Goal: Task Accomplishment & Management: Use online tool/utility

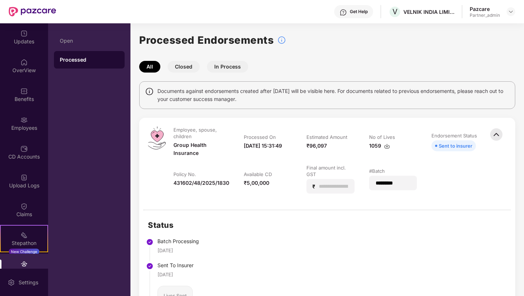
scroll to position [43, 0]
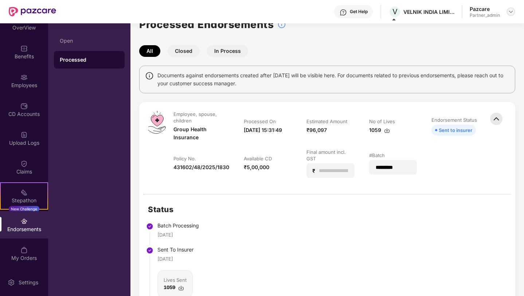
click at [513, 12] on img at bounding box center [511, 12] width 6 height 6
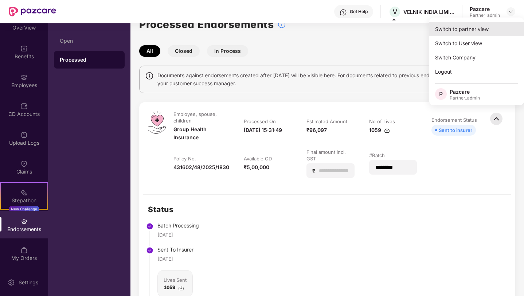
click at [482, 30] on div "Switch to partner view" at bounding box center [476, 29] width 95 height 14
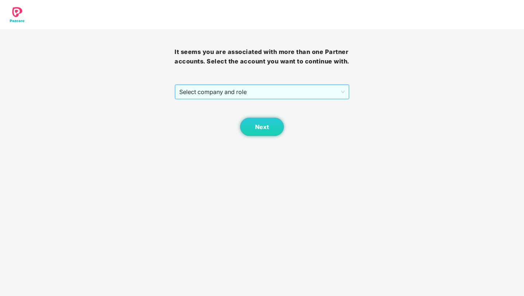
click at [272, 92] on span "Select company and role" at bounding box center [261, 92] width 165 height 14
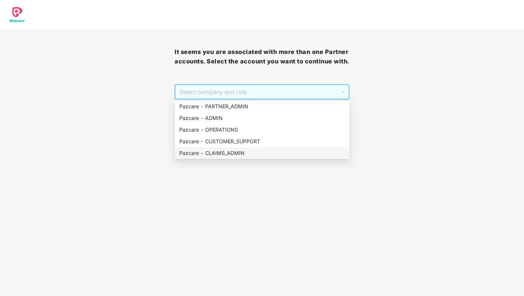
click at [225, 151] on div "Pazcare - CLAIMS_ADMIN" at bounding box center [262, 153] width 166 height 8
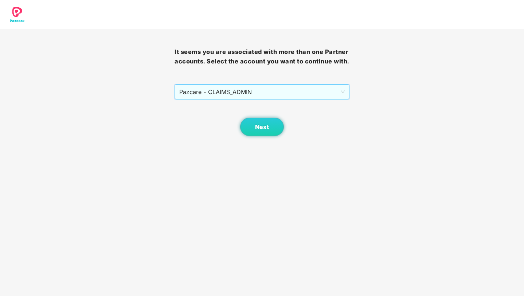
click at [246, 94] on span "Pazcare - CLAIMS_ADMIN" at bounding box center [261, 92] width 165 height 14
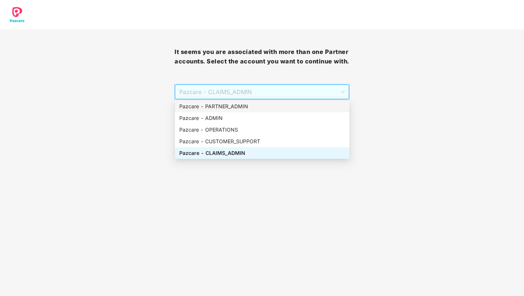
click at [229, 106] on div "Pazcare - PARTNER_ADMIN" at bounding box center [262, 106] width 166 height 8
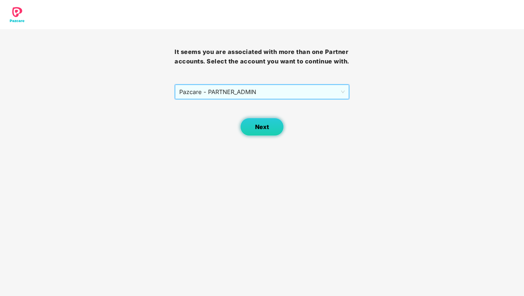
click at [256, 127] on span "Next" at bounding box center [262, 126] width 14 height 7
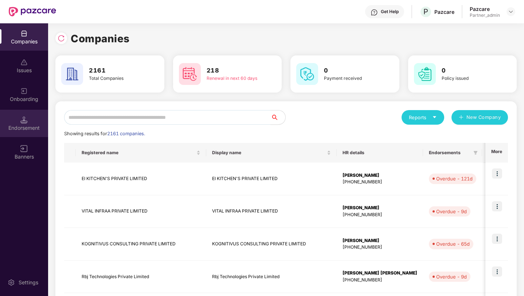
click at [35, 118] on div "Endorsement" at bounding box center [24, 123] width 48 height 27
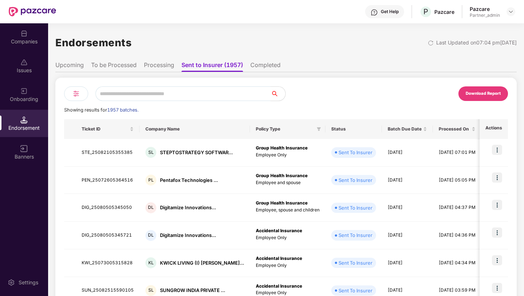
click at [75, 95] on img at bounding box center [76, 93] width 9 height 9
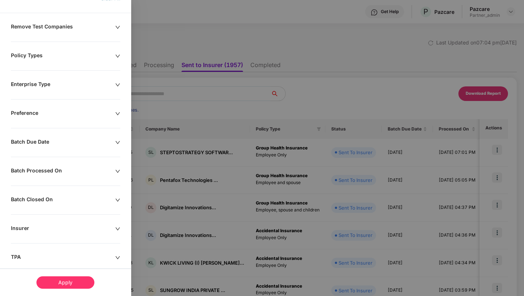
scroll to position [55, 0]
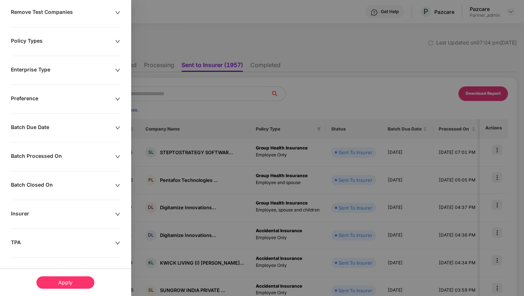
click at [61, 139] on div "Remove Test Companies Policy Types Enterprise Type Preference Batch Due Date Ba…" at bounding box center [65, 182] width 131 height 346
click at [64, 133] on div "Remove Test Companies Policy Types Enterprise Type Preference Batch Due Date Ba…" at bounding box center [65, 182] width 131 height 346
click at [111, 132] on div "Remove Test Companies Policy Types Enterprise Type Preference Batch Due Date Ba…" at bounding box center [65, 182] width 131 height 346
click at [117, 127] on icon "down" at bounding box center [117, 127] width 5 height 5
click at [42, 151] on input at bounding box center [32, 150] width 34 height 8
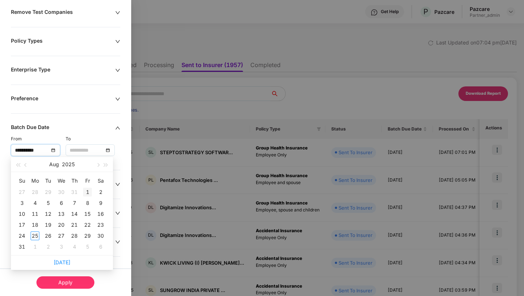
type input "**********"
click at [85, 191] on div "1" at bounding box center [87, 192] width 9 height 9
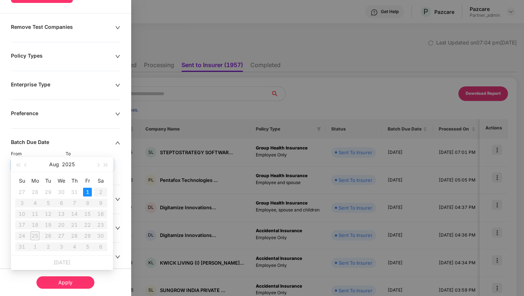
scroll to position [70, 0]
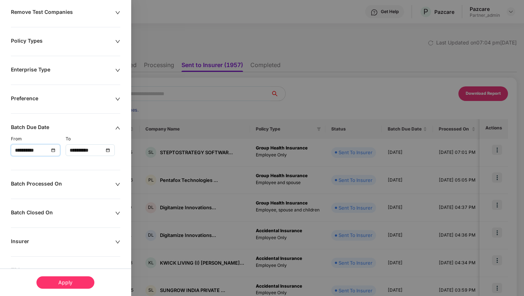
click at [98, 150] on input "**********" at bounding box center [87, 150] width 34 height 8
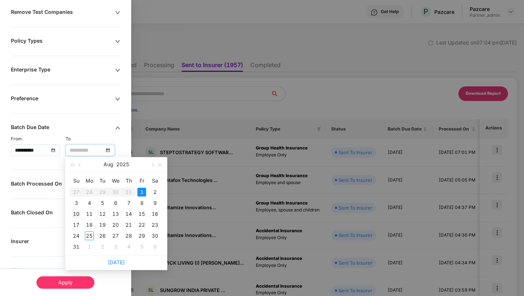
type input "**********"
click at [78, 214] on div "10" at bounding box center [76, 213] width 9 height 9
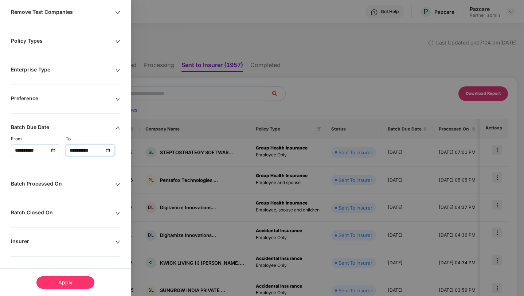
click at [70, 278] on div "Apply" at bounding box center [65, 282] width 58 height 12
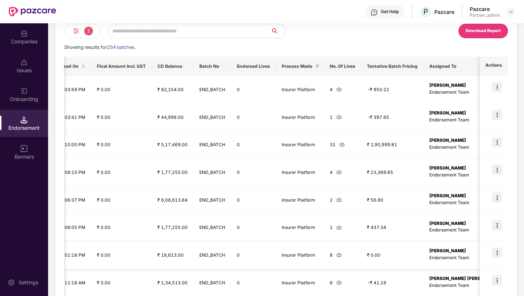
scroll to position [59, 0]
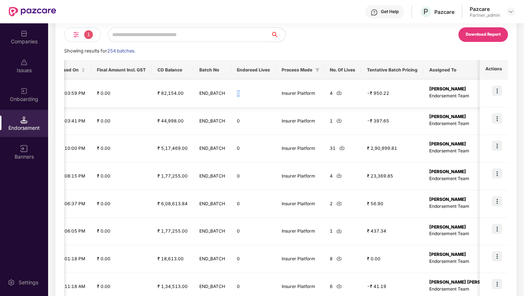
drag, startPoint x: 220, startPoint y: 92, endPoint x: 216, endPoint y: 93, distance: 4.9
click at [231, 93] on td "0" at bounding box center [253, 94] width 45 height 28
drag, startPoint x: 218, startPoint y: 121, endPoint x: 231, endPoint y: 122, distance: 13.5
click at [231, 122] on td "0" at bounding box center [253, 121] width 45 height 28
drag, startPoint x: 216, startPoint y: 148, endPoint x: 233, endPoint y: 149, distance: 17.5
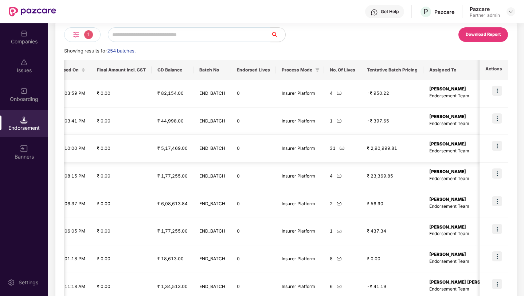
click at [231, 148] on td "0" at bounding box center [253, 149] width 45 height 28
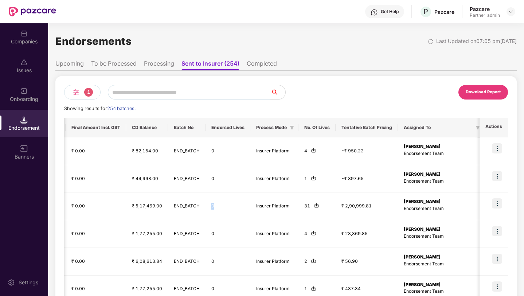
scroll to position [0, 0]
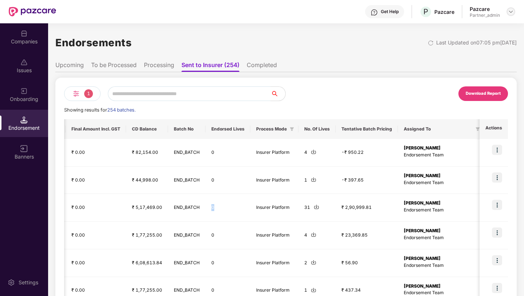
click at [509, 13] on img at bounding box center [511, 12] width 6 height 6
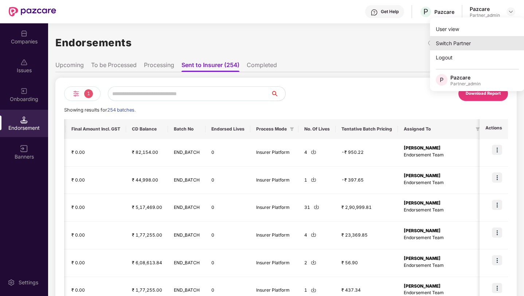
click at [460, 40] on div "Switch Partner" at bounding box center [477, 43] width 95 height 14
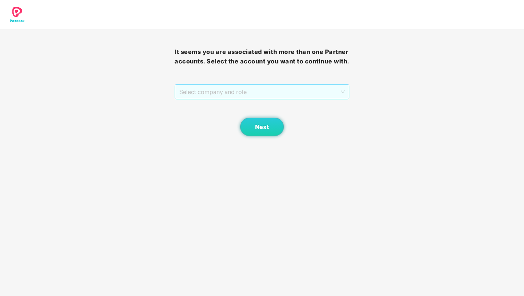
click at [305, 92] on span "Select company and role" at bounding box center [261, 92] width 165 height 14
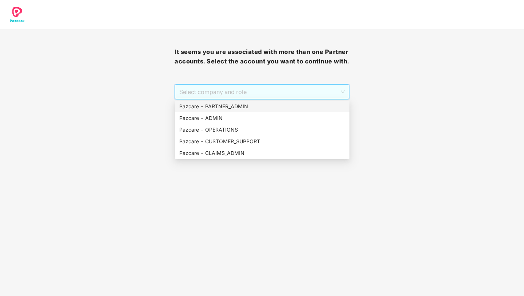
click at [253, 103] on div "Pazcare - PARTNER_ADMIN" at bounding box center [262, 106] width 166 height 8
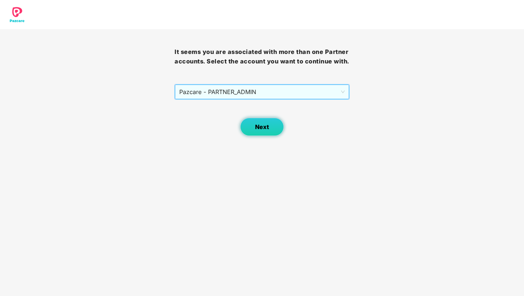
click at [261, 123] on button "Next" at bounding box center [262, 127] width 44 height 18
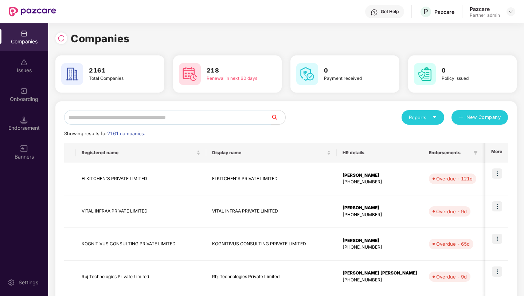
click at [173, 115] on input "text" at bounding box center [167, 117] width 206 height 15
paste input "**********"
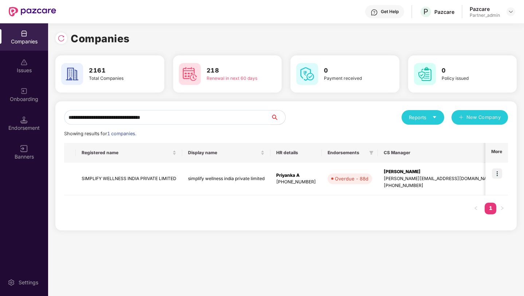
type input "**********"
click at [496, 174] on img at bounding box center [497, 173] width 10 height 10
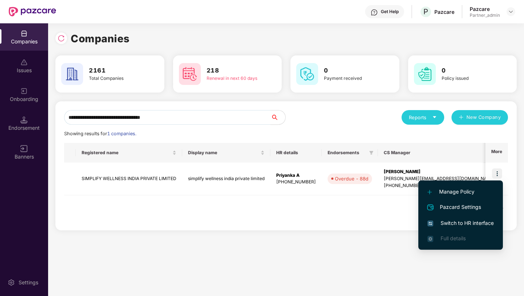
click at [459, 224] on span "Switch to HR interface" at bounding box center [460, 223] width 66 height 8
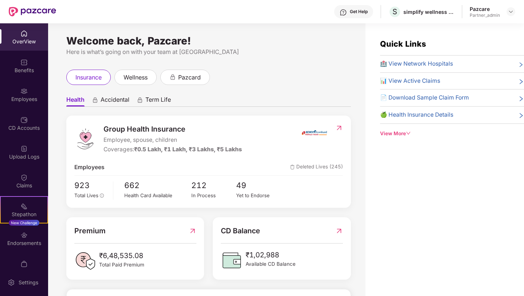
click at [33, 236] on div "Endorsements" at bounding box center [24, 238] width 48 height 27
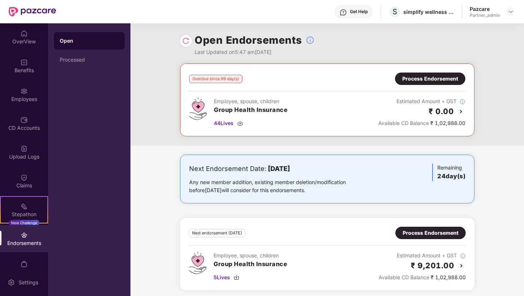
scroll to position [3, 0]
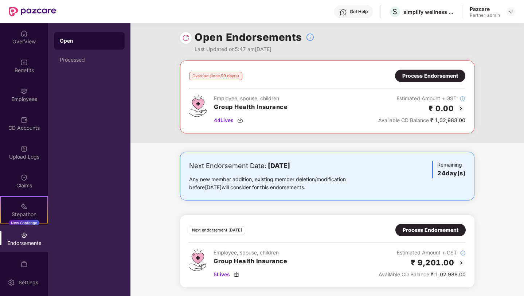
click at [508, 156] on div "Next Endorsement Date: [DATE] Any new member addition, existing member deletion…" at bounding box center [326, 223] width 393 height 144
click at [74, 58] on div "Processed" at bounding box center [89, 60] width 59 height 6
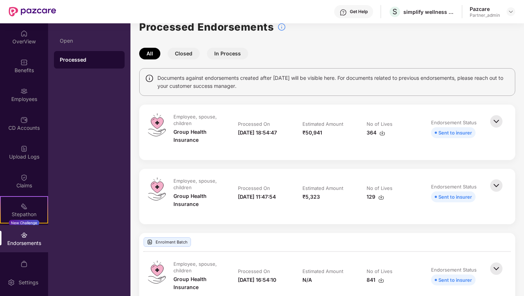
scroll to position [14, 0]
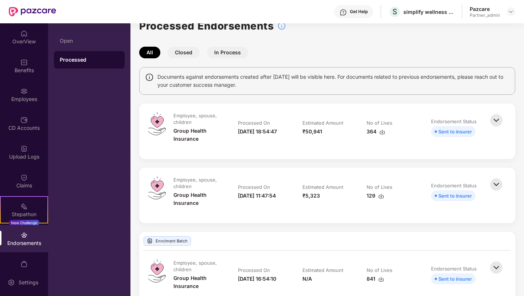
click at [495, 119] on img at bounding box center [496, 120] width 16 height 16
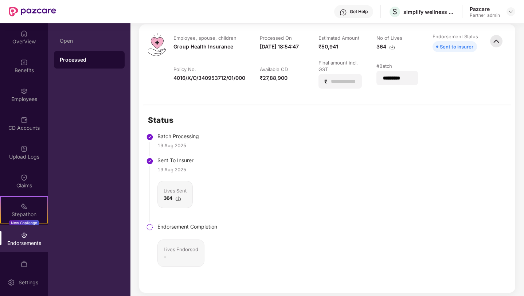
scroll to position [103, 0]
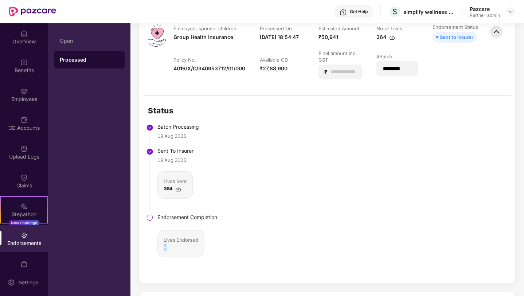
drag, startPoint x: 194, startPoint y: 250, endPoint x: 159, endPoint y: 249, distance: 34.6
click at [159, 249] on div "Lives Endorsed -" at bounding box center [180, 243] width 47 height 27
click at [172, 250] on div "-" at bounding box center [180, 246] width 35 height 7
click at [513, 10] on div at bounding box center [510, 11] width 9 height 9
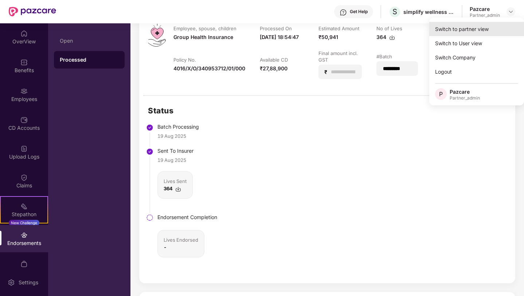
click at [486, 29] on div "Switch to partner view" at bounding box center [476, 29] width 95 height 14
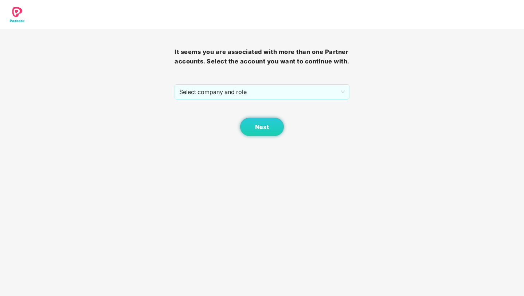
click at [277, 100] on div "Next" at bounding box center [261, 117] width 174 height 36
click at [265, 97] on span "Select company and role" at bounding box center [261, 92] width 165 height 14
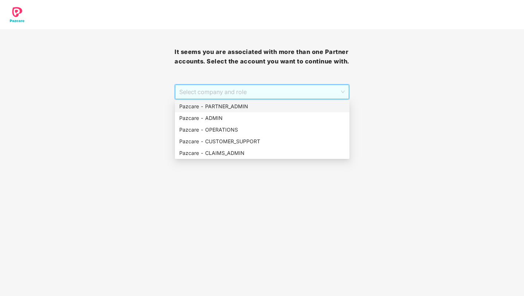
click at [242, 109] on div "Pazcare - PARTNER_ADMIN" at bounding box center [262, 106] width 166 height 8
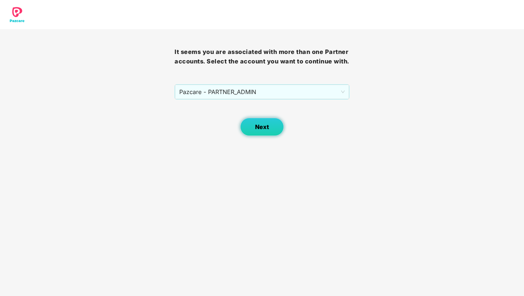
click at [259, 123] on span "Next" at bounding box center [262, 126] width 14 height 7
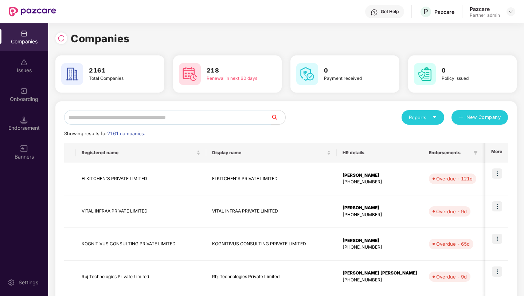
click at [209, 115] on input "text" at bounding box center [167, 117] width 206 height 15
paste input "**********"
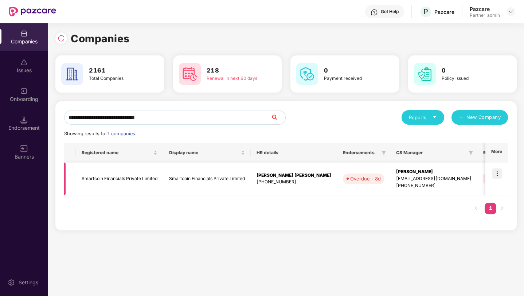
type input "**********"
click at [499, 173] on img at bounding box center [497, 173] width 10 height 10
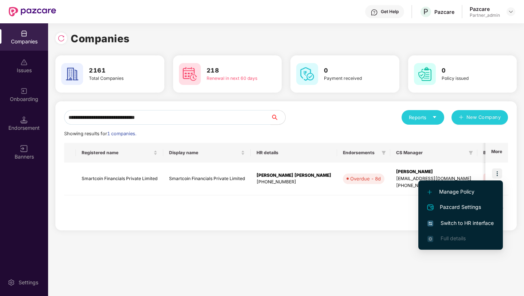
click at [458, 224] on span "Switch to HR interface" at bounding box center [460, 223] width 66 height 8
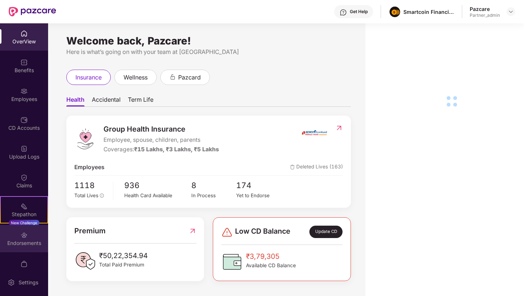
click at [20, 233] on img at bounding box center [23, 234] width 7 height 7
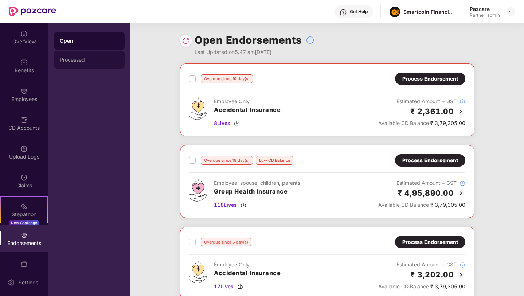
click at [82, 65] on div "Processed" at bounding box center [89, 59] width 71 height 17
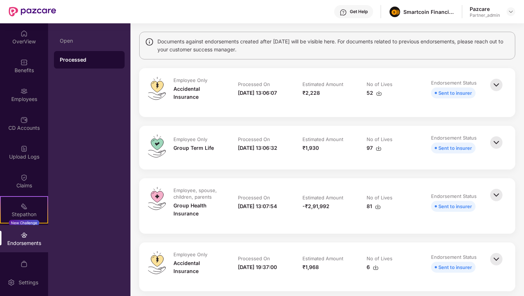
scroll to position [54, 0]
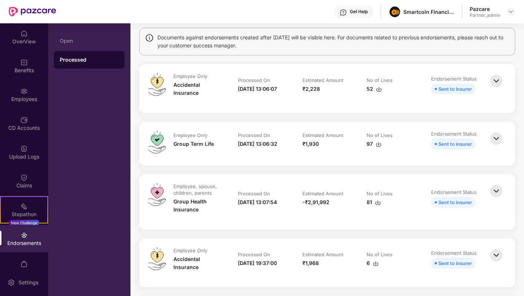
click at [500, 199] on img at bounding box center [496, 191] width 16 height 16
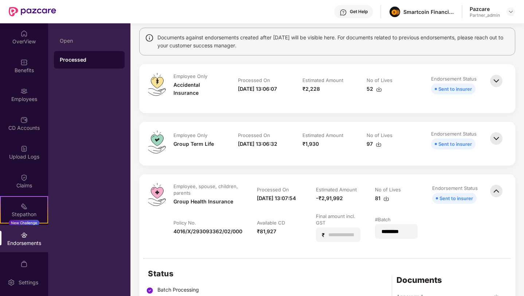
scroll to position [214, 0]
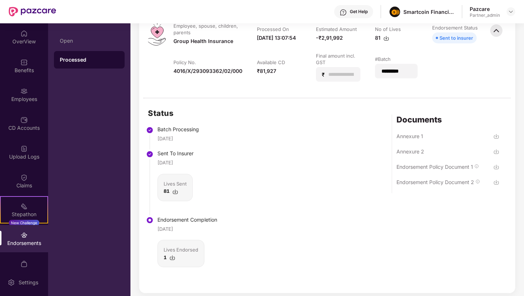
click at [504, 13] on div "Pazcare Partner_admin" at bounding box center [492, 11] width 46 height 13
click at [507, 13] on div at bounding box center [510, 11] width 9 height 9
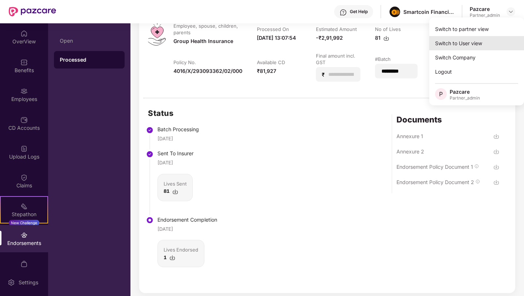
click at [473, 44] on div "Switch to User view" at bounding box center [476, 43] width 95 height 14
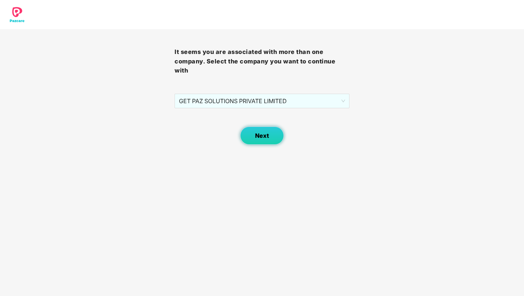
click at [266, 132] on span "Next" at bounding box center [262, 135] width 14 height 7
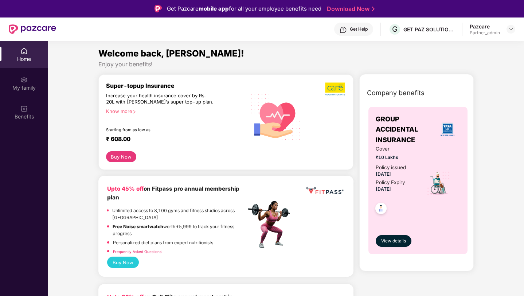
click at [514, 27] on div at bounding box center [510, 29] width 9 height 9
click at [510, 29] on img at bounding box center [511, 29] width 6 height 6
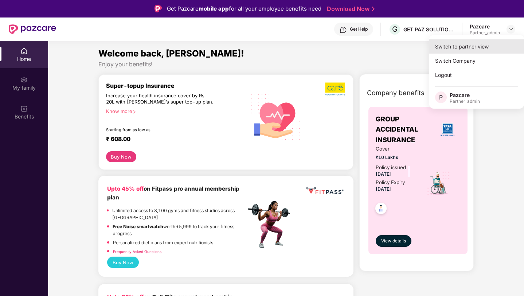
click at [481, 43] on div "Switch to partner view" at bounding box center [476, 46] width 95 height 14
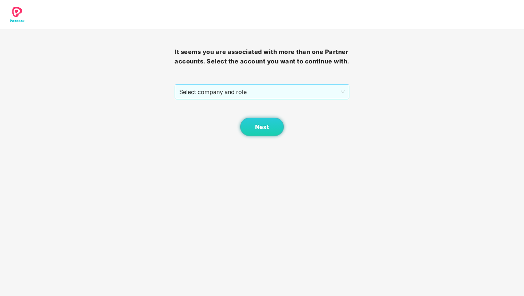
click at [328, 86] on span "Select company and role" at bounding box center [261, 92] width 165 height 14
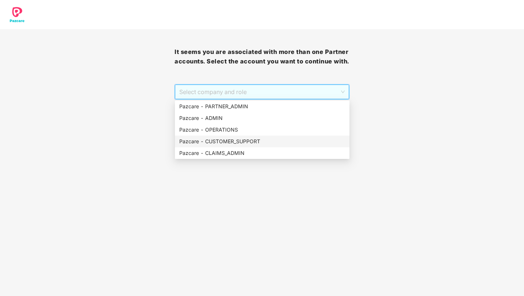
click at [242, 140] on div "Pazcare - CUSTOMER_SUPPORT" at bounding box center [262, 141] width 166 height 8
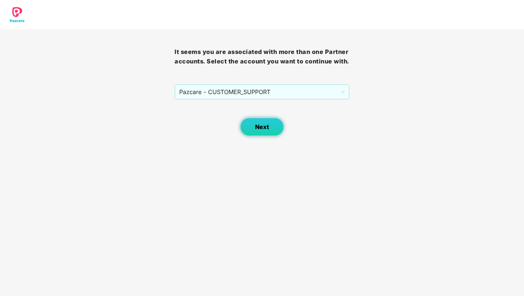
click at [272, 126] on button "Next" at bounding box center [262, 127] width 44 height 18
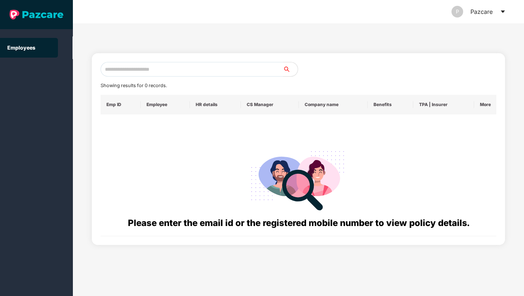
click at [184, 68] on input "text" at bounding box center [191, 69] width 182 height 15
type input "**********"
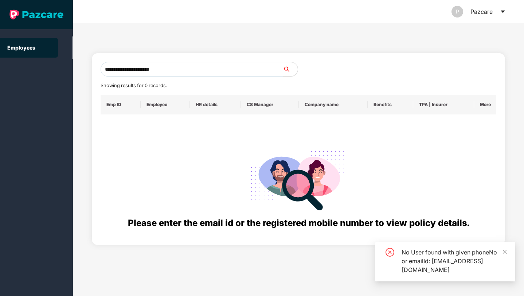
click at [191, 70] on input "**********" at bounding box center [191, 69] width 182 height 15
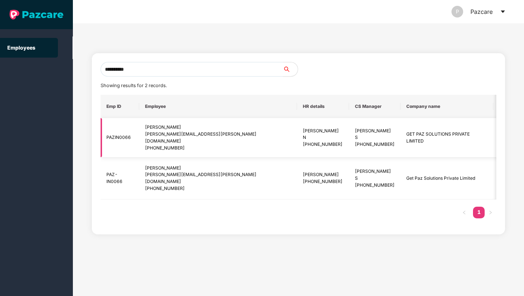
scroll to position [0, 29]
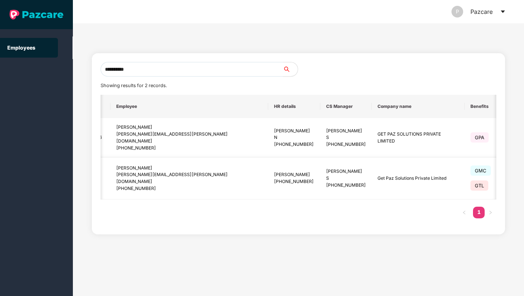
type input "**********"
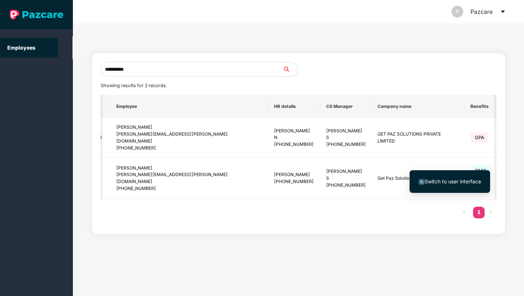
click at [465, 178] on span "Switch to user interface" at bounding box center [452, 181] width 56 height 6
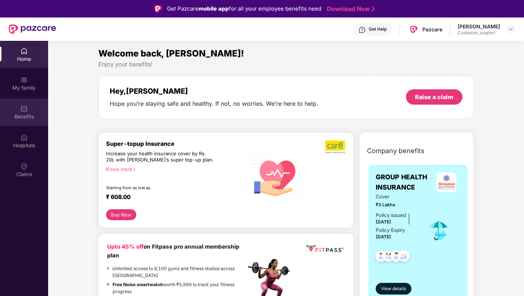
click at [22, 110] on img at bounding box center [23, 108] width 7 height 7
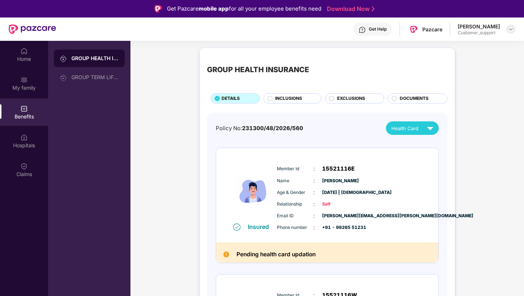
click at [512, 30] on img at bounding box center [511, 29] width 6 height 6
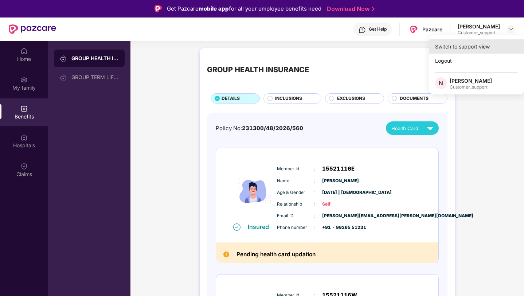
click at [470, 47] on div "Switch to support view" at bounding box center [476, 46] width 95 height 14
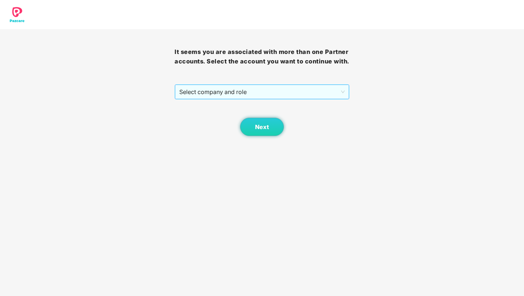
click at [306, 96] on span "Select company and role" at bounding box center [261, 92] width 165 height 14
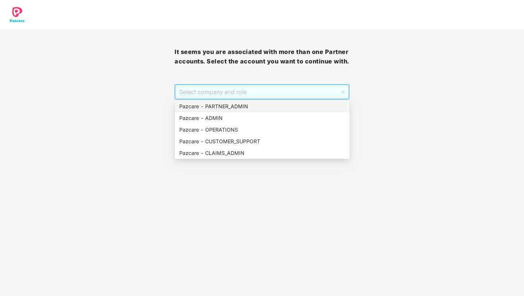
click at [238, 109] on div "Pazcare - PARTNER_ADMIN" at bounding box center [262, 106] width 166 height 8
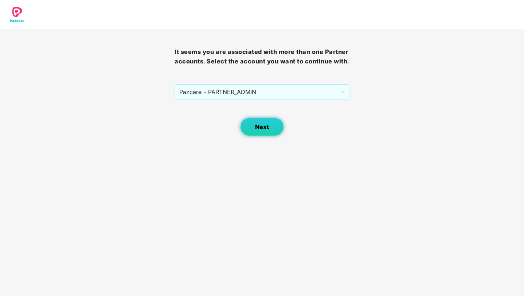
click at [257, 128] on span "Next" at bounding box center [262, 126] width 14 height 7
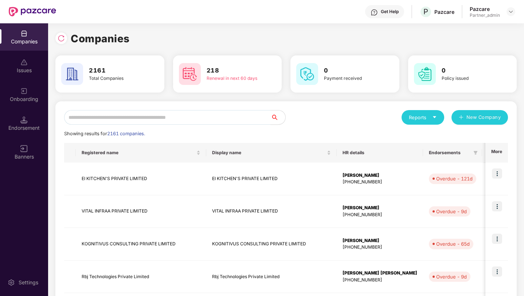
click at [16, 131] on div "Endorsement" at bounding box center [24, 127] width 48 height 7
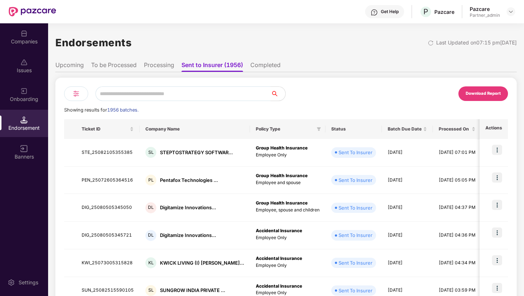
click at [74, 96] on img at bounding box center [76, 93] width 9 height 9
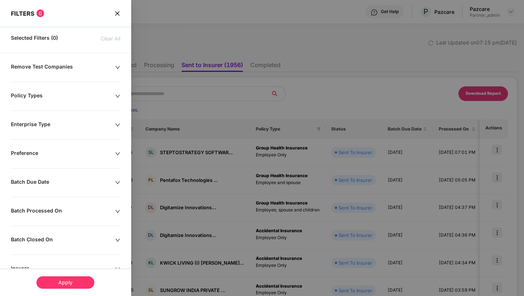
click at [55, 185] on div "Batch Due Date" at bounding box center [63, 182] width 104 height 8
click at [60, 100] on div "Policy Types" at bounding box center [63, 96] width 104 height 8
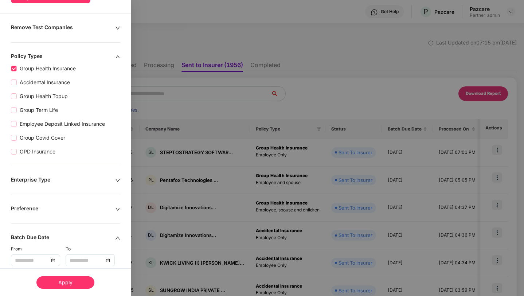
scroll to position [58, 0]
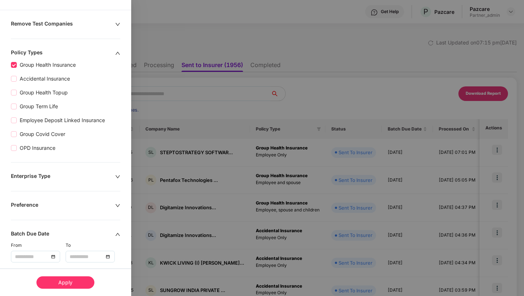
click at [55, 253] on div at bounding box center [35, 256] width 41 height 8
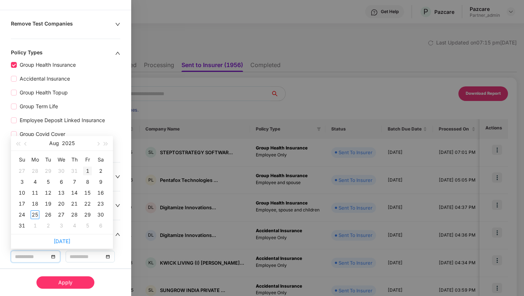
type input "**********"
click at [88, 172] on div "1" at bounding box center [87, 170] width 9 height 9
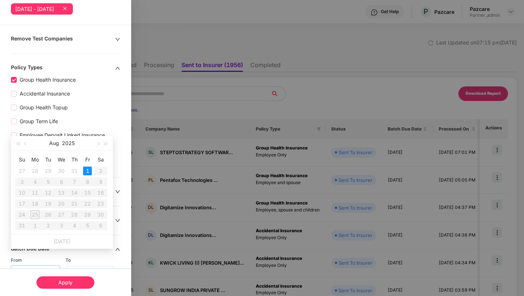
scroll to position [73, 0]
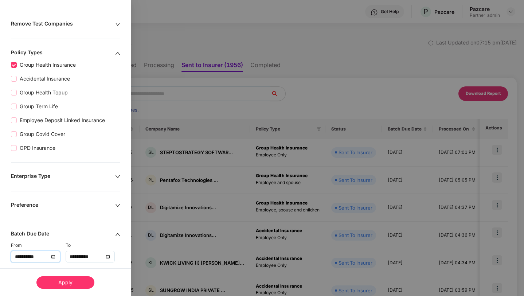
click at [83, 259] on input "**********" at bounding box center [87, 256] width 34 height 8
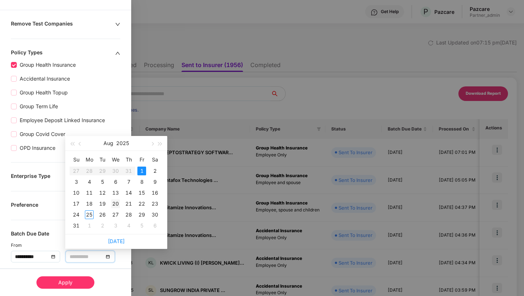
type input "**********"
click at [113, 205] on div "20" at bounding box center [115, 203] width 9 height 9
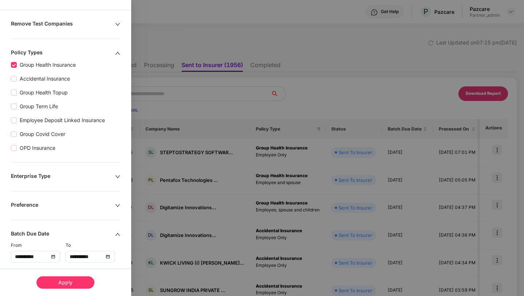
click at [85, 278] on div "Apply" at bounding box center [65, 282] width 58 height 12
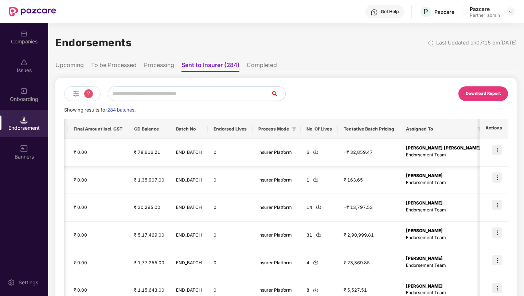
scroll to position [0, 485]
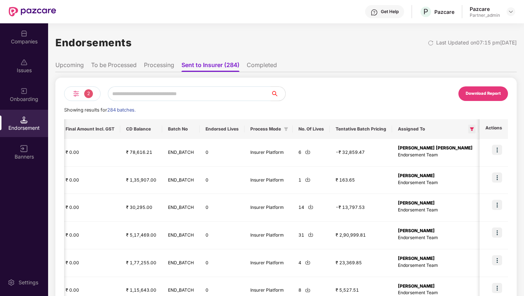
click at [470, 128] on icon "filter" at bounding box center [472, 129] width 4 height 4
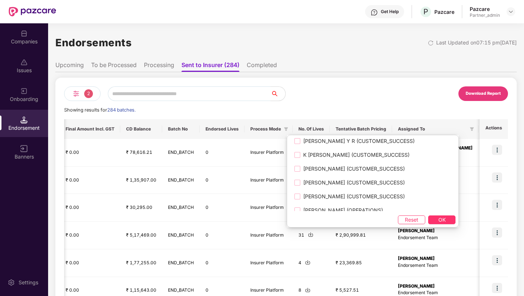
scroll to position [325, 0]
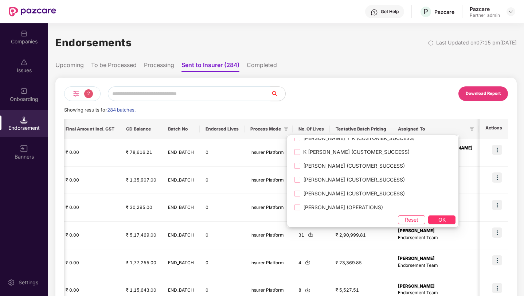
click at [426, 100] on div "Download Report" at bounding box center [397, 93] width 222 height 15
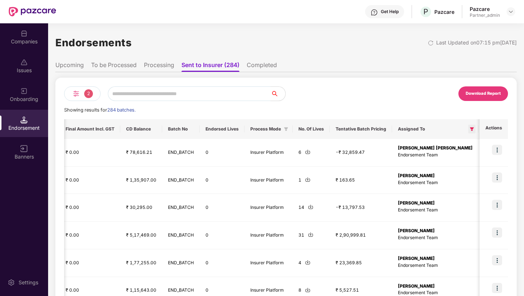
click at [470, 130] on icon "filter" at bounding box center [472, 129] width 4 height 4
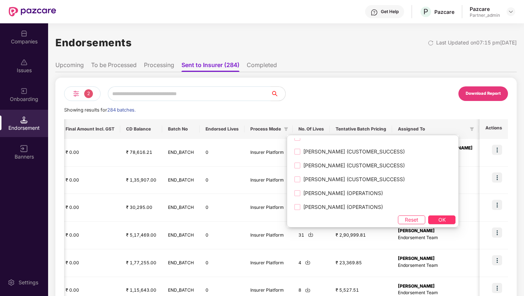
scroll to position [910, 0]
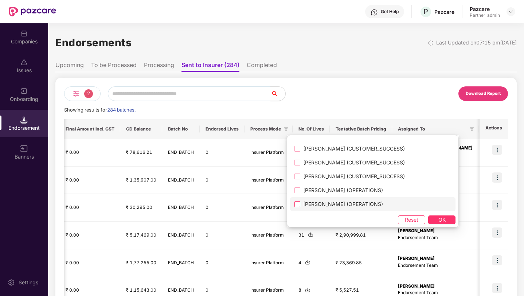
click at [357, 206] on span "[PERSON_NAME] (OPERATIONS)" at bounding box center [343, 204] width 86 height 8
click at [428, 217] on button "OK" at bounding box center [441, 219] width 27 height 9
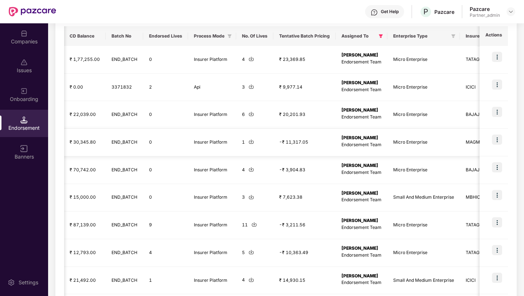
scroll to position [72, 0]
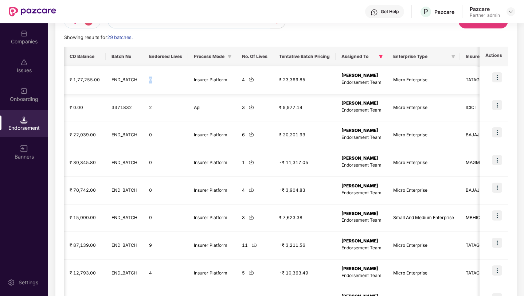
drag, startPoint x: 148, startPoint y: 82, endPoint x: 143, endPoint y: 81, distance: 4.8
click at [143, 81] on td "0" at bounding box center [165, 80] width 45 height 28
drag, startPoint x: 148, startPoint y: 104, endPoint x: 134, endPoint y: 109, distance: 14.6
click at [131, 109] on tr "ALI_25072205353893 AL ALIKE TRAVEL PRIVATE L... Group Health Insurance Employee…" at bounding box center [64, 108] width 970 height 28
click at [152, 135] on td "0" at bounding box center [165, 135] width 45 height 28
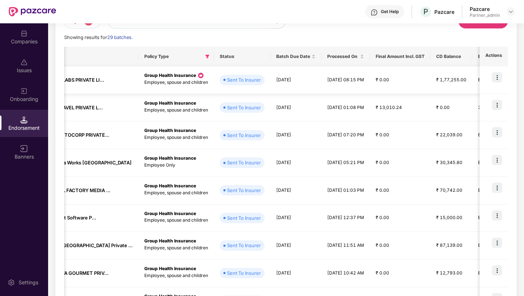
scroll to position [0, 75]
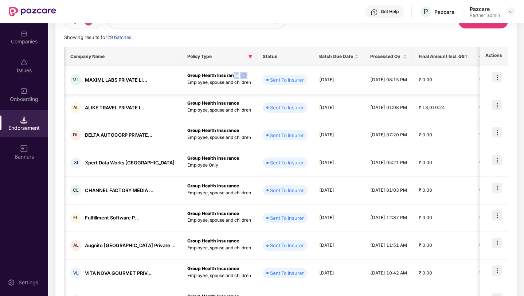
drag, startPoint x: 230, startPoint y: 74, endPoint x: 210, endPoint y: 74, distance: 19.7
click at [210, 74] on td "Group Health Insurance Employee, spouse and children" at bounding box center [218, 80] width 75 height 28
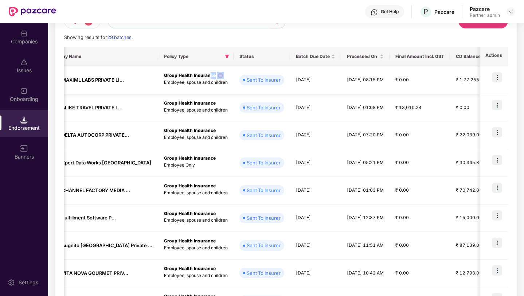
scroll to position [0, 84]
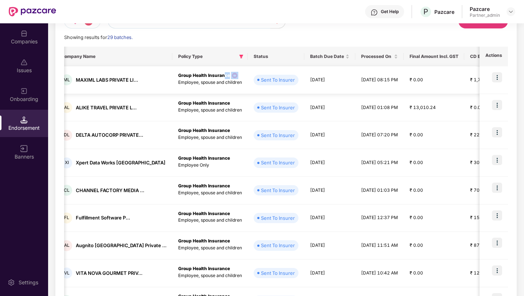
click at [222, 73] on td "Group Health Insurance Employee, spouse and children" at bounding box center [209, 80] width 75 height 28
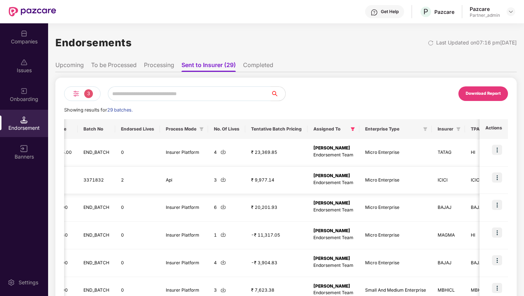
scroll to position [0, 540]
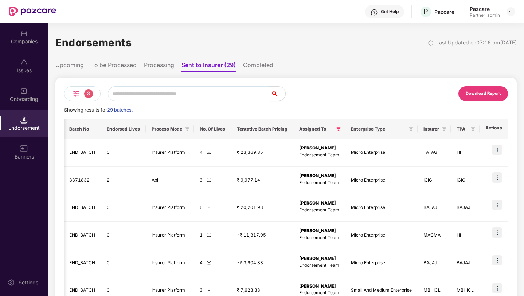
click at [94, 67] on li "To be Processed" at bounding box center [114, 66] width 46 height 11
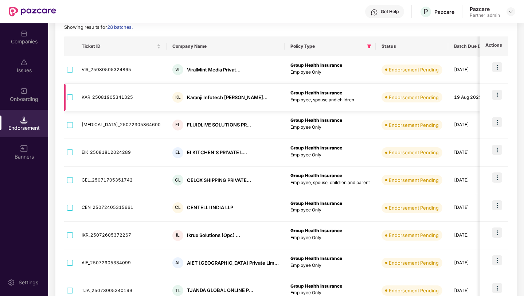
scroll to position [0, 0]
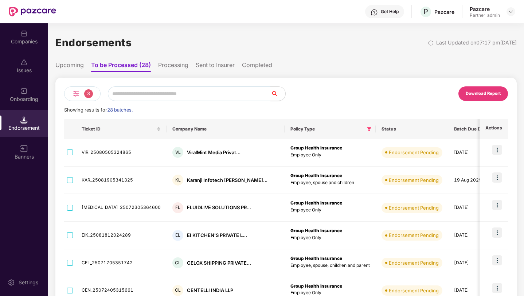
click at [172, 61] on li "Processing" at bounding box center [173, 66] width 30 height 11
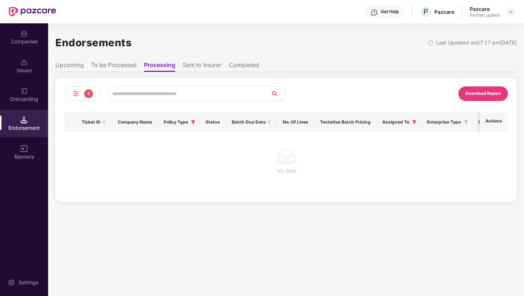
click at [192, 64] on li "Sent to Insurer" at bounding box center [201, 66] width 39 height 11
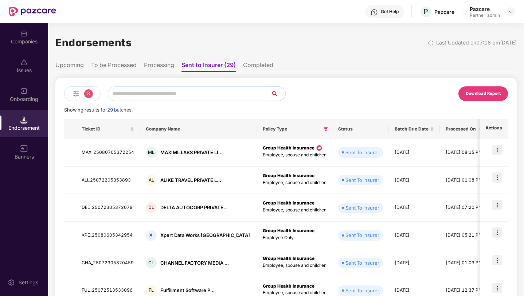
click at [255, 64] on li "Completed" at bounding box center [258, 66] width 30 height 11
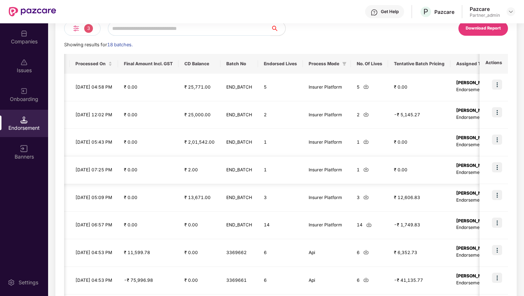
scroll to position [0, 423]
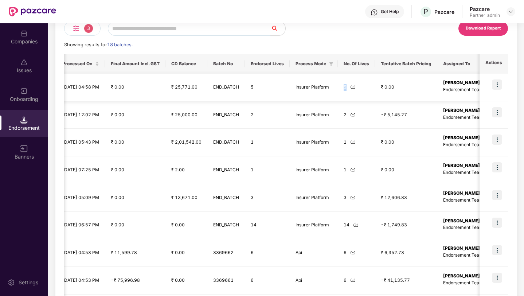
drag, startPoint x: 366, startPoint y: 87, endPoint x: 358, endPoint y: 88, distance: 8.5
click at [358, 88] on td "5" at bounding box center [356, 88] width 37 height 28
drag, startPoint x: 275, startPoint y: 85, endPoint x: 270, endPoint y: 86, distance: 5.1
click at [270, 86] on td "5" at bounding box center [267, 88] width 45 height 28
drag, startPoint x: 350, startPoint y: 123, endPoint x: 269, endPoint y: 116, distance: 81.1
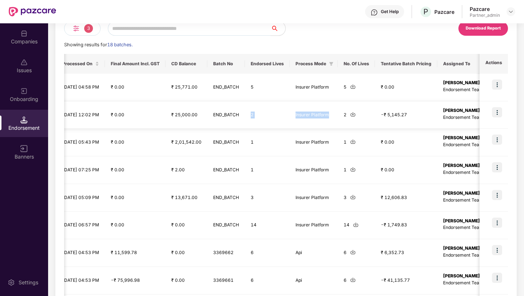
click at [269, 116] on tr "EIK_25080705335149 EL EI KITCHEN'S PRIVATE L... Group Health Insurance Employee…" at bounding box center [147, 115] width 1012 height 28
click at [284, 123] on div at bounding box center [309, 126] width 82 height 15
click at [289, 150] on td "1" at bounding box center [267, 143] width 45 height 28
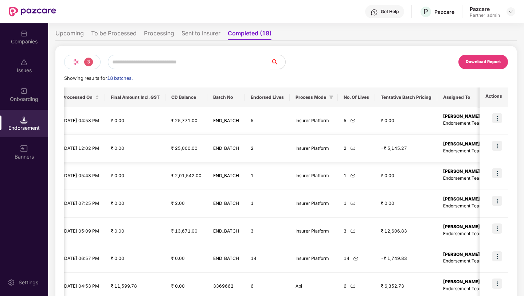
scroll to position [0, 0]
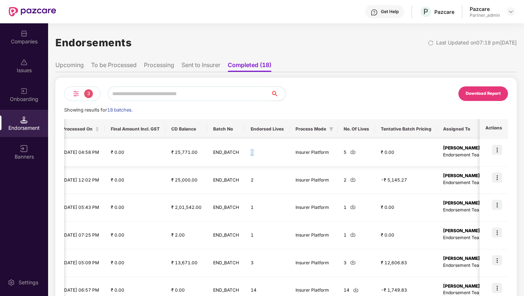
drag, startPoint x: 276, startPoint y: 152, endPoint x: 268, endPoint y: 149, distance: 8.0
click at [268, 149] on td "5" at bounding box center [267, 153] width 45 height 28
drag, startPoint x: 366, startPoint y: 155, endPoint x: 359, endPoint y: 154, distance: 6.6
click at [359, 154] on td "5" at bounding box center [356, 153] width 37 height 28
drag, startPoint x: 278, startPoint y: 153, endPoint x: 265, endPoint y: 153, distance: 13.1
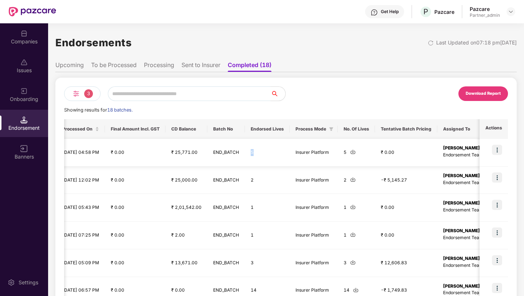
click at [265, 153] on td "5" at bounding box center [267, 153] width 45 height 28
